Goal: Task Accomplishment & Management: Manage account settings

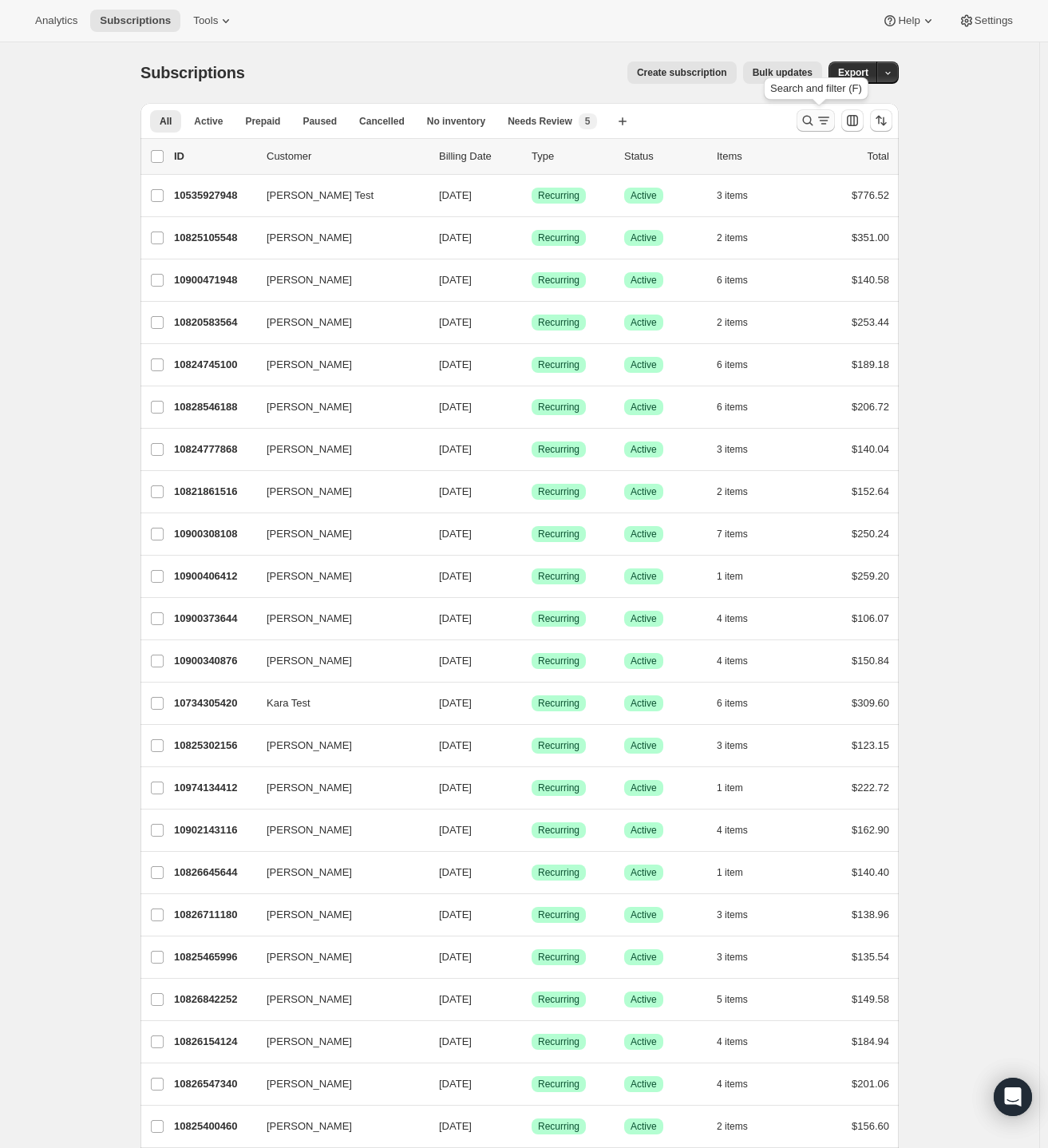
click at [822, 121] on icon "Search and filter results" at bounding box center [823, 120] width 16 height 16
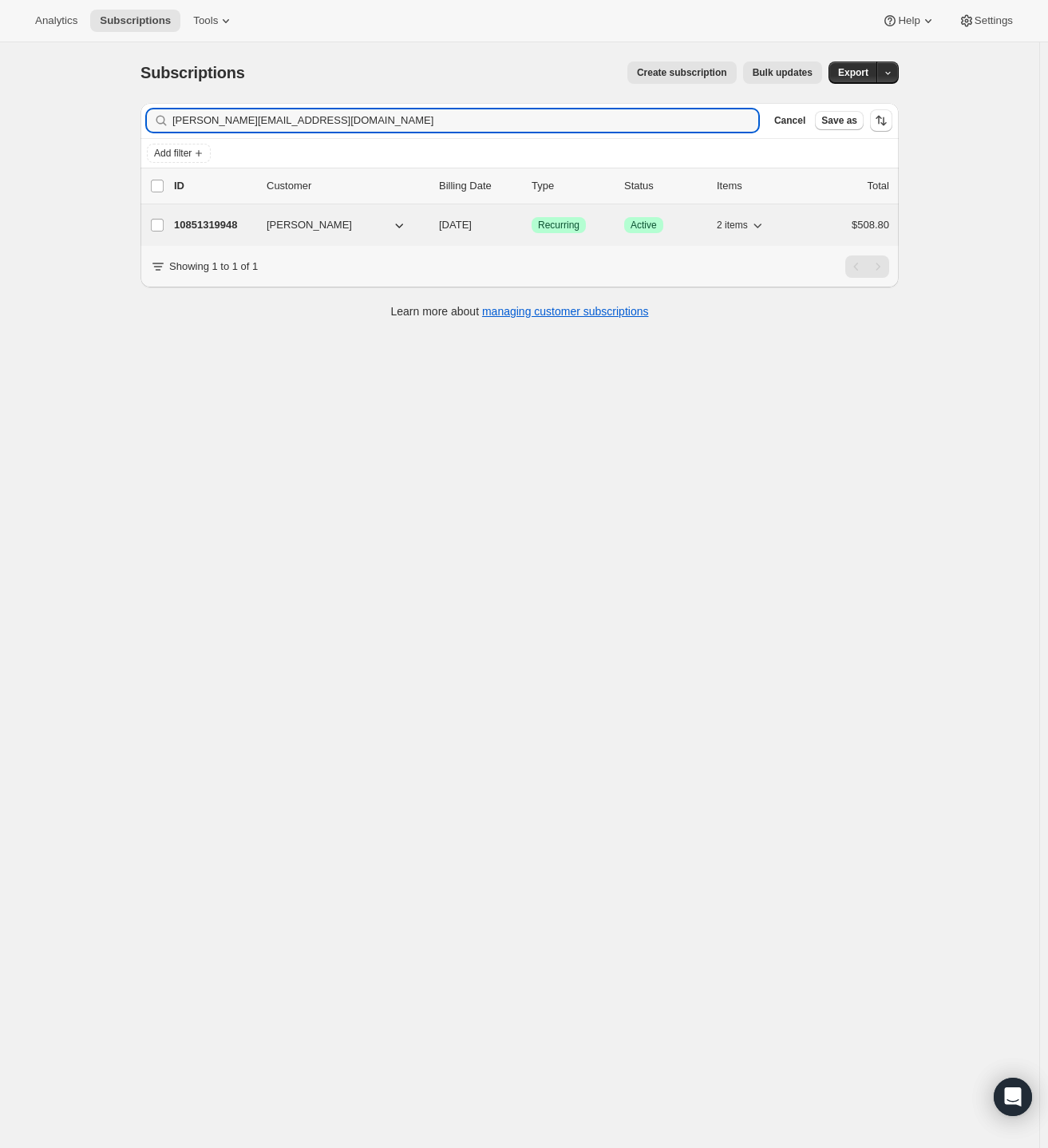
type input "[PERSON_NAME][EMAIL_ADDRESS][DOMAIN_NAME]"
click at [232, 227] on p "10851319948" at bounding box center [214, 224] width 80 height 16
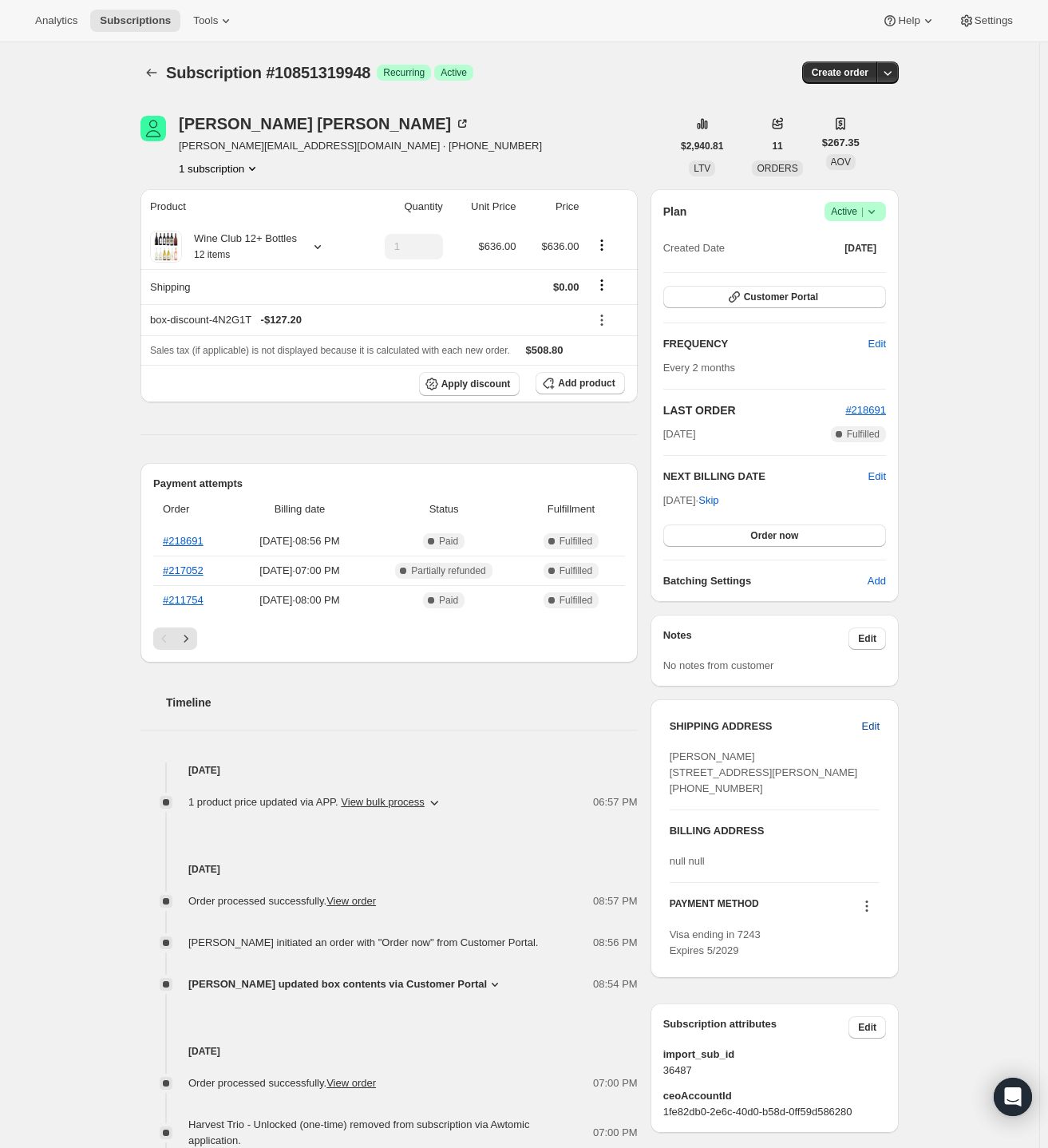
click at [868, 718] on span "Edit" at bounding box center [871, 726] width 17 height 16
select select "[GEOGRAPHIC_DATA]"
select select "IN"
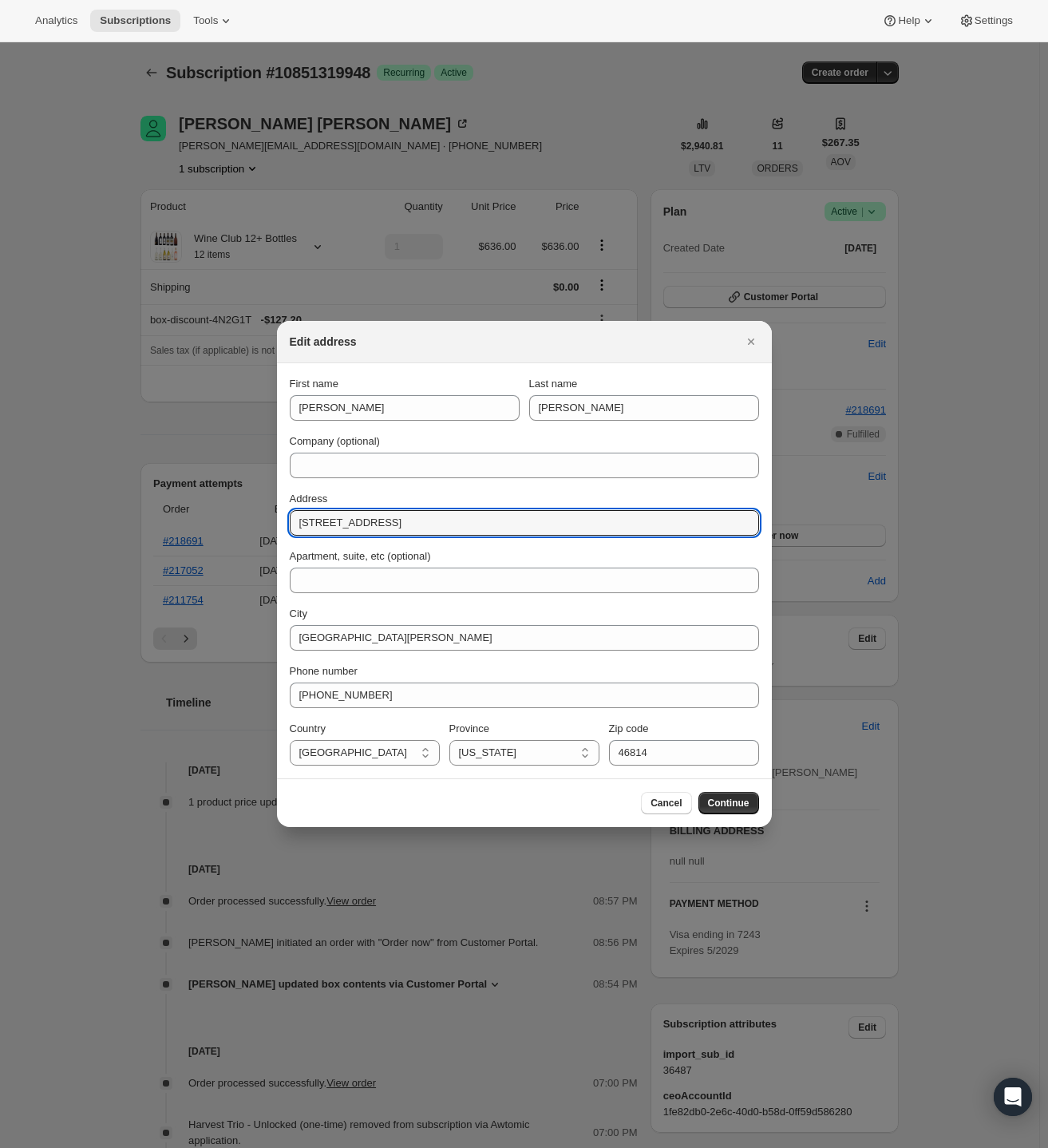
drag, startPoint x: 453, startPoint y: 520, endPoint x: 283, endPoint y: 525, distance: 170.1
click at [283, 525] on section "First name [PERSON_NAME] Last name [PERSON_NAME] Company (optional) Address [ST…" at bounding box center [524, 571] width 495 height 415
paste input "[STREET_ADDRESS][PERSON_NAME]"
click at [495, 522] on input "[STREET_ADDRESS][PERSON_NAME]" at bounding box center [524, 523] width 469 height 26
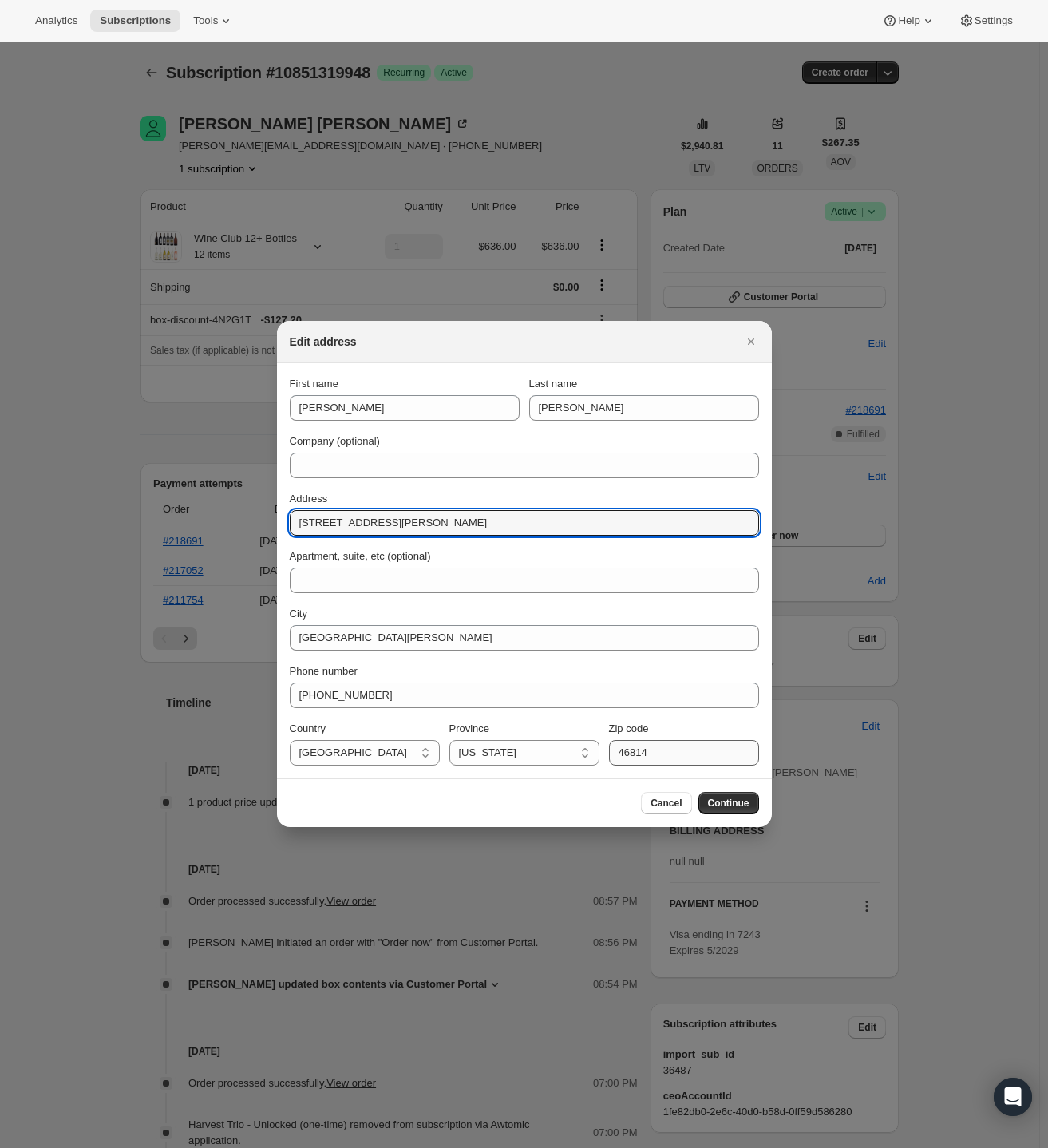
type input "[STREET_ADDRESS][PERSON_NAME]"
click at [636, 755] on input "46814" at bounding box center [684, 752] width 150 height 26
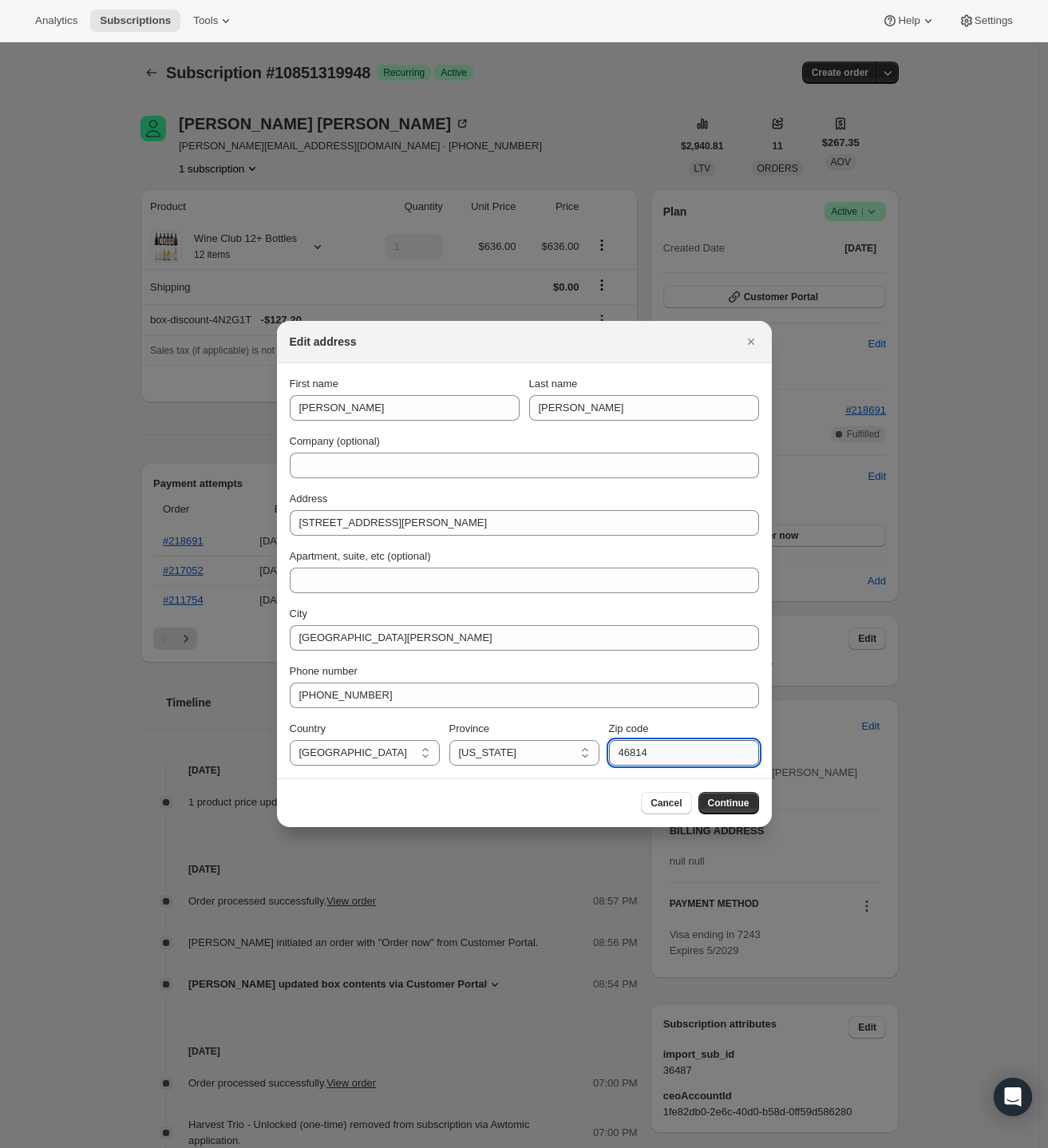
click at [636, 755] on input "46814" at bounding box center [684, 752] width 150 height 26
paste input "0"
type input "46804"
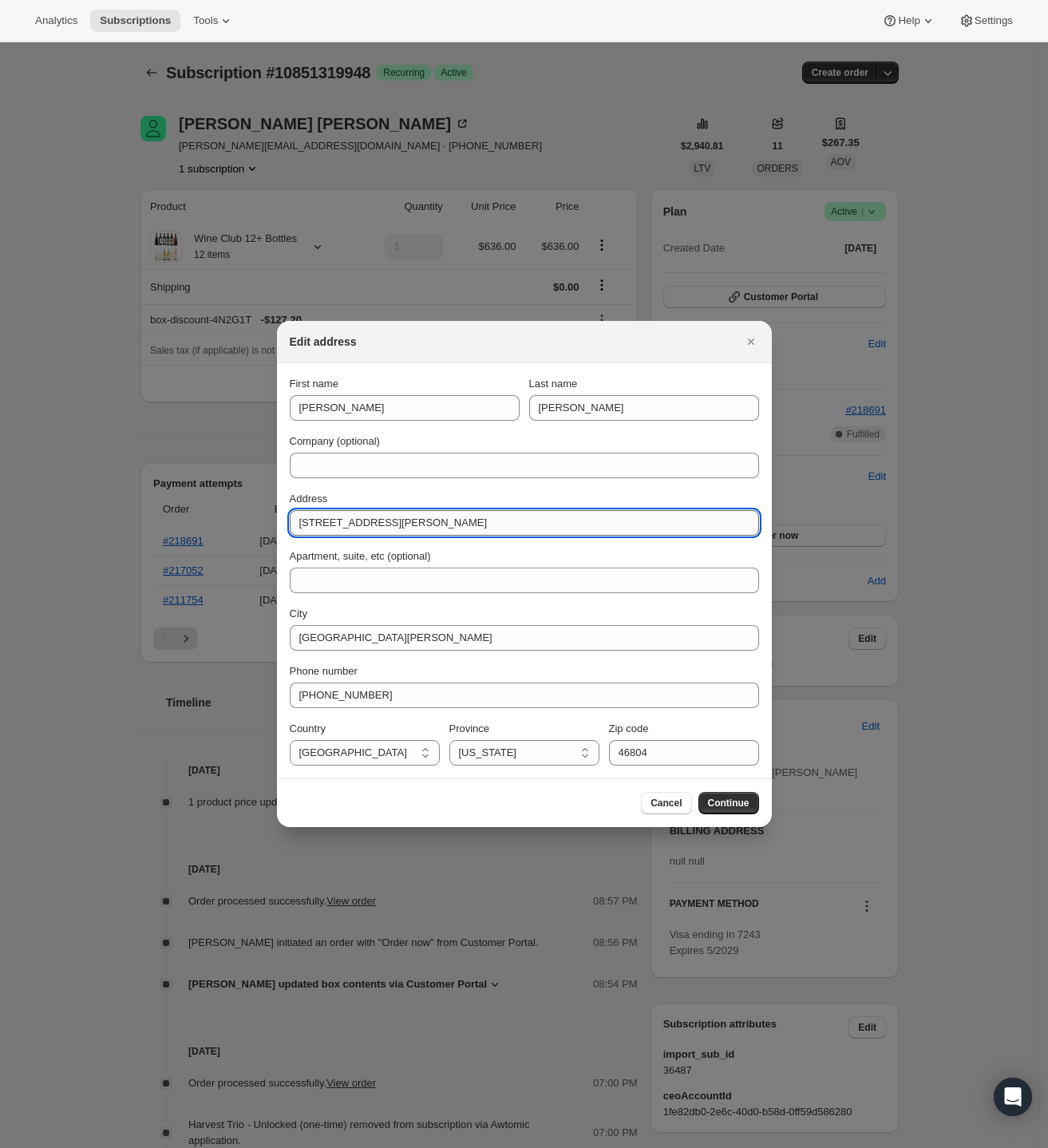
click at [527, 518] on input "[STREET_ADDRESS][PERSON_NAME]" at bounding box center [524, 523] width 469 height 26
type input "[STREET_ADDRESS]"
click at [727, 797] on span "Continue" at bounding box center [729, 802] width 41 height 12
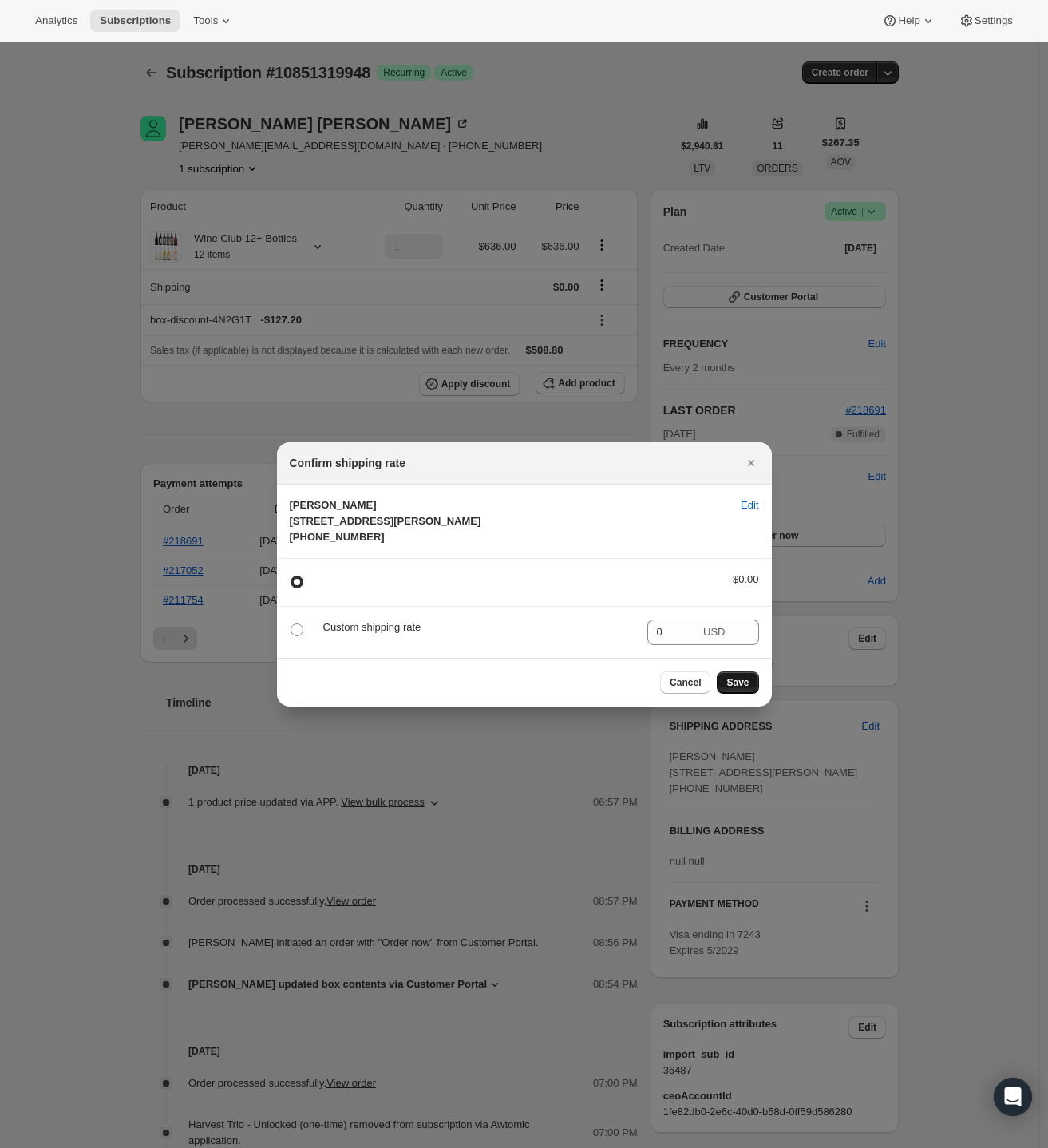
click at [735, 689] on span "Save" at bounding box center [737, 682] width 22 height 12
